Goal: Contribute content

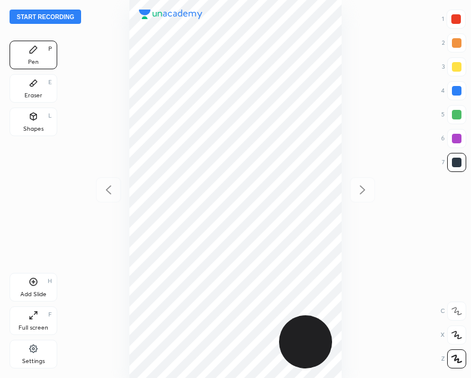
scroll to position [378, 280]
click at [41, 14] on button "Start recording" at bounding box center [46, 17] width 72 height 14
click at [450, 26] on div at bounding box center [456, 19] width 19 height 19
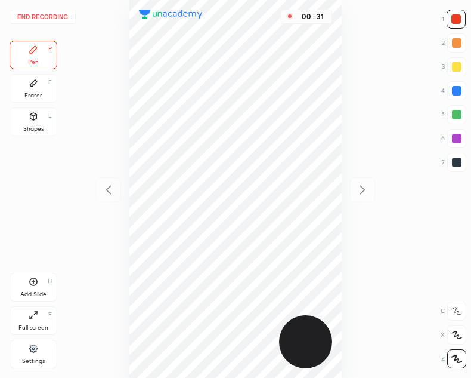
click at [459, 165] on div at bounding box center [457, 162] width 10 height 10
click at [451, 19] on div at bounding box center [456, 19] width 10 height 10
click at [38, 282] on div "Add Slide H" at bounding box center [34, 287] width 48 height 29
click at [453, 164] on div at bounding box center [457, 162] width 10 height 10
click at [104, 197] on div at bounding box center [108, 189] width 25 height 25
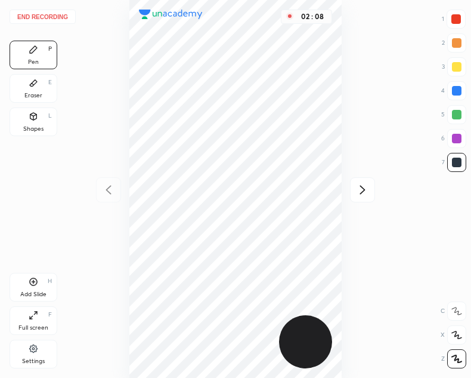
click at [33, 289] on div "Add Slide H" at bounding box center [34, 287] width 48 height 29
click at [107, 191] on icon at bounding box center [108, 189] width 5 height 9
click at [42, 284] on div "Add Slide H" at bounding box center [34, 287] width 48 height 29
click at [105, 201] on div at bounding box center [108, 189] width 25 height 25
click at [367, 184] on icon at bounding box center [362, 189] width 14 height 14
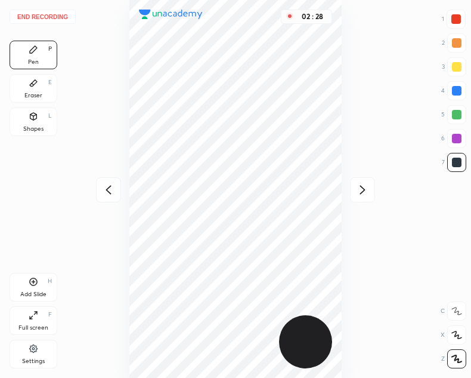
click at [361, 182] on icon at bounding box center [362, 189] width 14 height 14
click at [110, 191] on icon at bounding box center [108, 189] width 14 height 14
click at [36, 280] on icon at bounding box center [34, 282] width 8 height 8
click at [107, 194] on icon at bounding box center [108, 189] width 14 height 14
click at [360, 187] on icon at bounding box center [362, 189] width 14 height 14
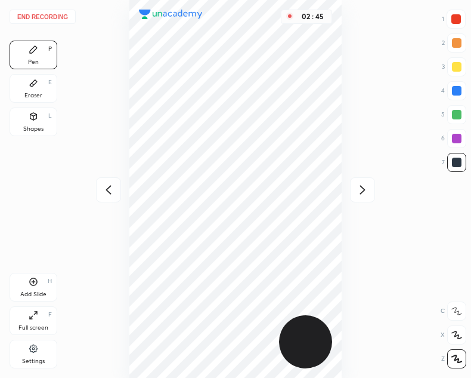
click at [111, 184] on icon at bounding box center [108, 189] width 14 height 14
click at [365, 188] on icon at bounding box center [362, 189] width 14 height 14
click at [108, 187] on icon at bounding box center [108, 189] width 14 height 14
click at [360, 187] on icon at bounding box center [362, 189] width 14 height 14
click at [108, 191] on icon at bounding box center [108, 189] width 5 height 9
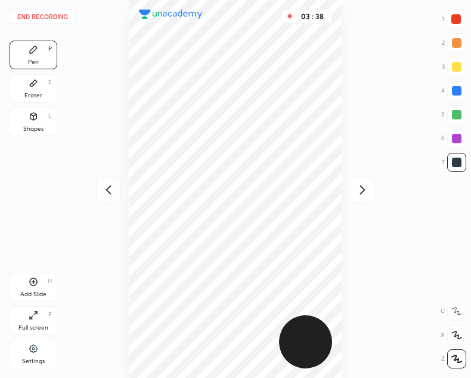
click at [363, 190] on icon at bounding box center [362, 189] width 5 height 9
click at [117, 191] on div at bounding box center [108, 189] width 25 height 25
click at [368, 190] on icon at bounding box center [362, 189] width 14 height 14
click at [103, 191] on icon at bounding box center [108, 189] width 14 height 14
click at [38, 280] on icon at bounding box center [34, 282] width 10 height 10
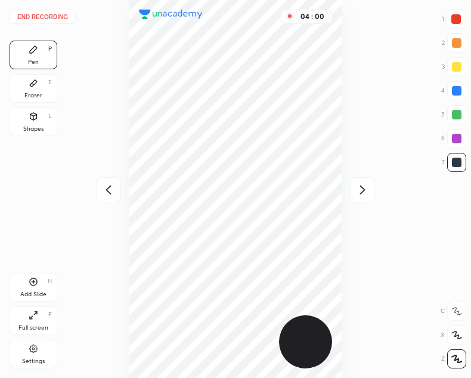
click at [108, 197] on div at bounding box center [108, 189] width 25 height 25
click at [369, 185] on icon at bounding box center [362, 189] width 14 height 14
click at [112, 185] on icon at bounding box center [108, 189] width 14 height 14
click at [369, 182] on icon at bounding box center [362, 189] width 14 height 14
click at [38, 281] on icon at bounding box center [34, 282] width 10 height 10
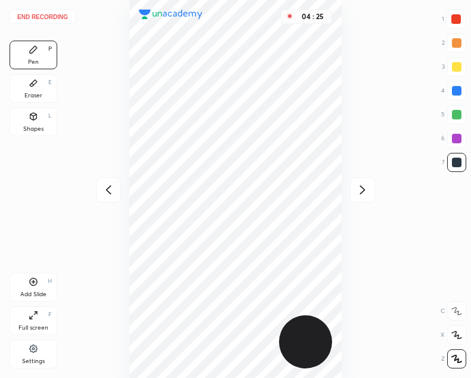
click at [107, 186] on icon at bounding box center [108, 189] width 14 height 14
click at [108, 190] on icon at bounding box center [108, 189] width 14 height 14
click at [104, 184] on icon at bounding box center [108, 189] width 14 height 14
click at [104, 185] on div "05 : 11" at bounding box center [235, 189] width 280 height 378
click at [357, 195] on icon at bounding box center [362, 189] width 14 height 14
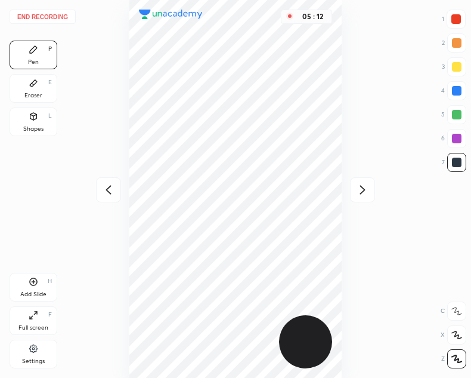
click at [357, 199] on div at bounding box center [362, 189] width 25 height 25
click at [42, 14] on button "End recording" at bounding box center [43, 17] width 66 height 14
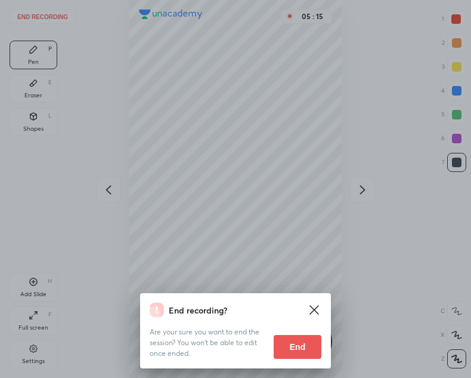
click at [294, 349] on button "End" at bounding box center [298, 347] width 48 height 24
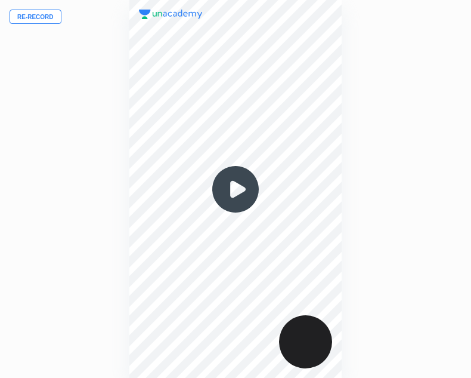
click at [240, 187] on img at bounding box center [235, 188] width 57 height 57
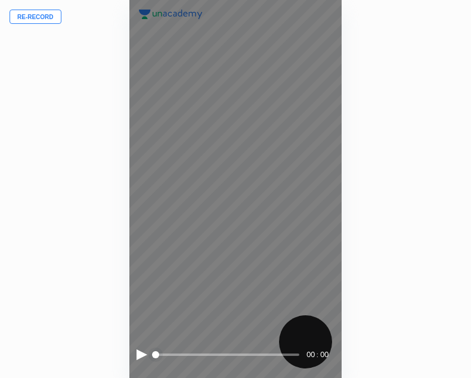
click at [137, 357] on div at bounding box center [142, 354] width 11 height 11
click at [143, 349] on div at bounding box center [141, 354] width 8 height 11
